Goal: Transaction & Acquisition: Register for event/course

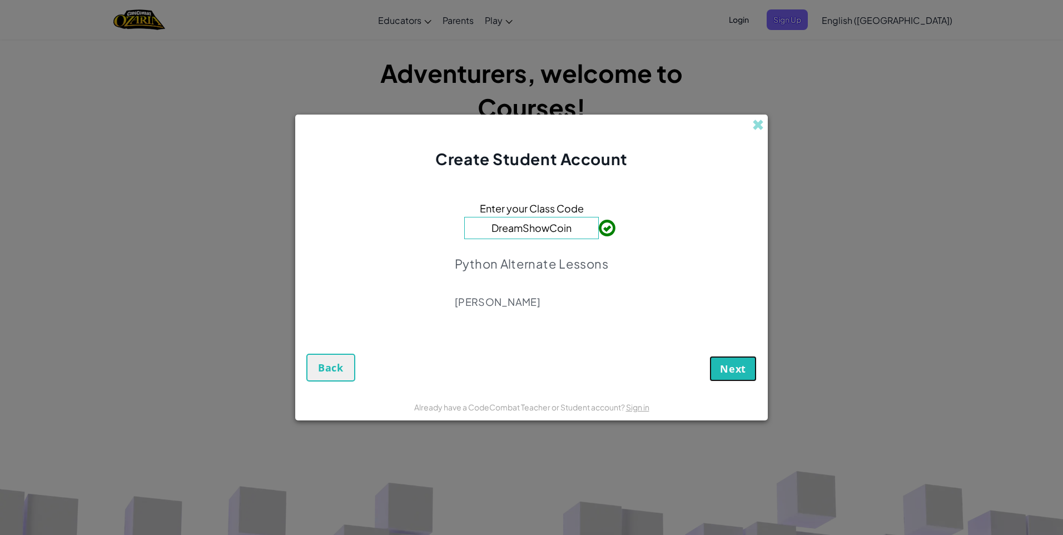
click at [720, 361] on button "Next" at bounding box center [732, 369] width 47 height 26
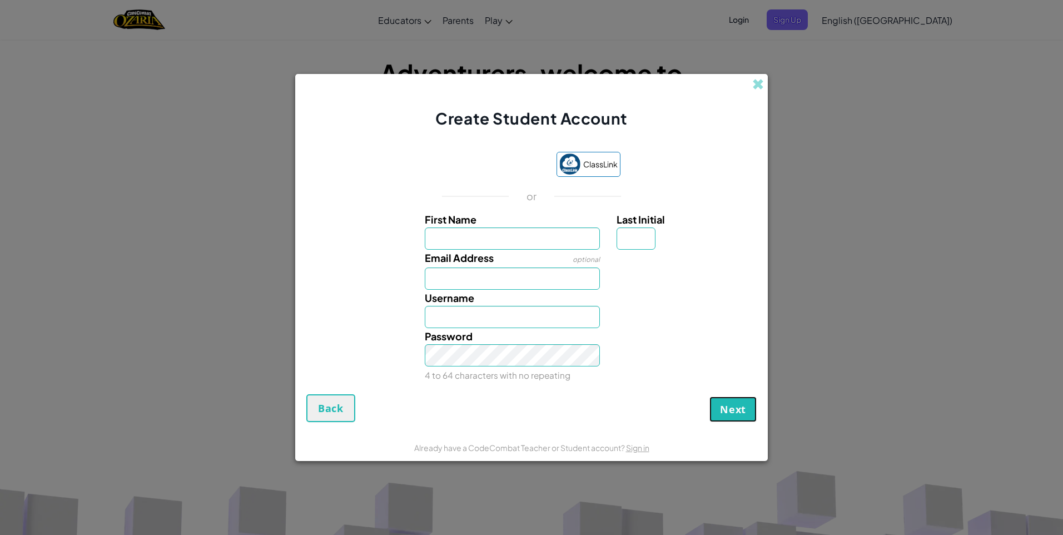
click at [728, 397] on button "Next" at bounding box center [732, 409] width 47 height 26
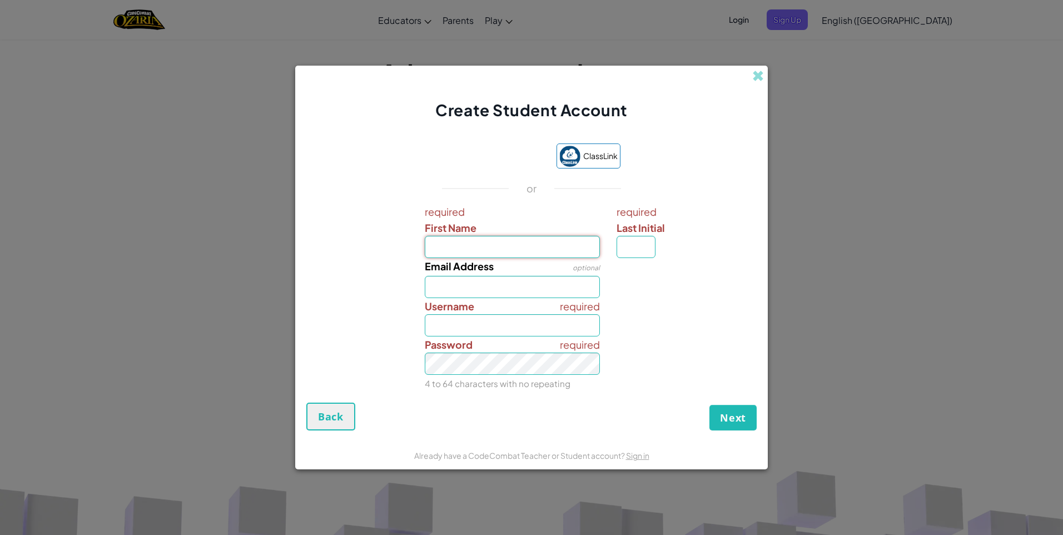
click at [509, 240] on input "First Name" at bounding box center [513, 247] width 176 height 22
type input "a"
type input "A"
click at [631, 457] on link "Sign in" at bounding box center [637, 455] width 23 height 10
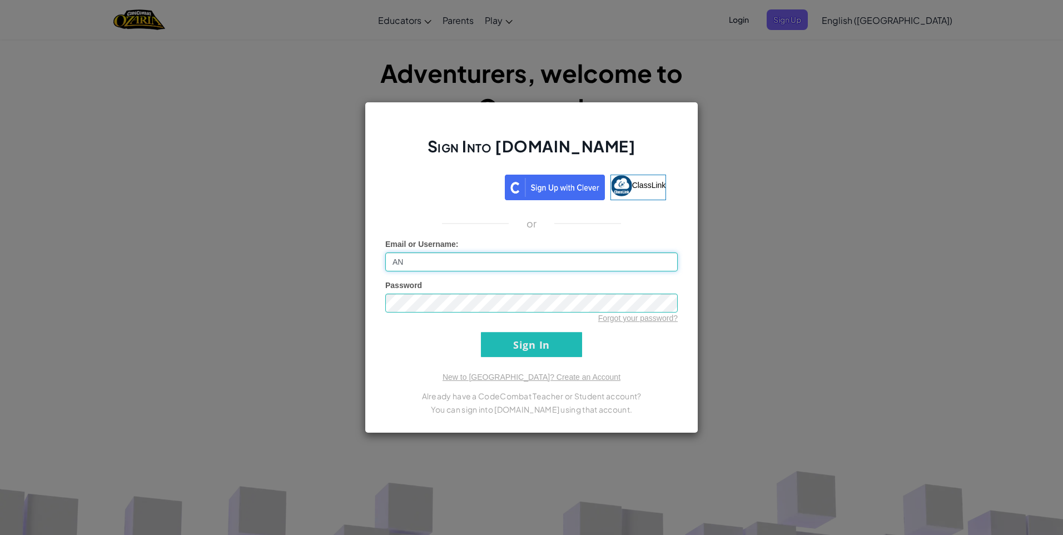
type input "A"
type input "Anisa317"
click at [530, 342] on input "Sign In" at bounding box center [531, 344] width 101 height 25
